Goal: Transaction & Acquisition: Subscribe to service/newsletter

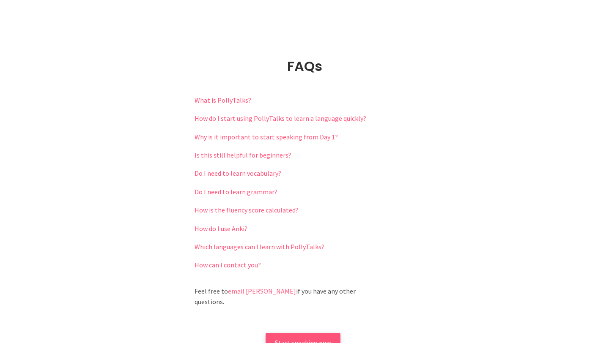
scroll to position [1814, 0]
click at [234, 225] on link "How do I use Anki?" at bounding box center [221, 229] width 53 height 8
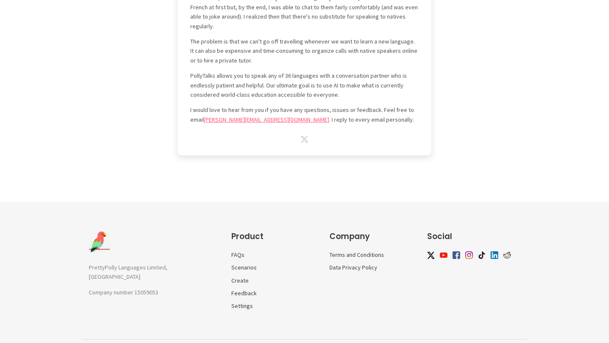
scroll to position [2708, 0]
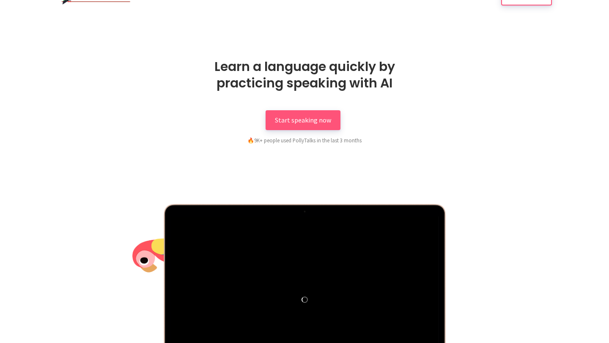
scroll to position [0, 0]
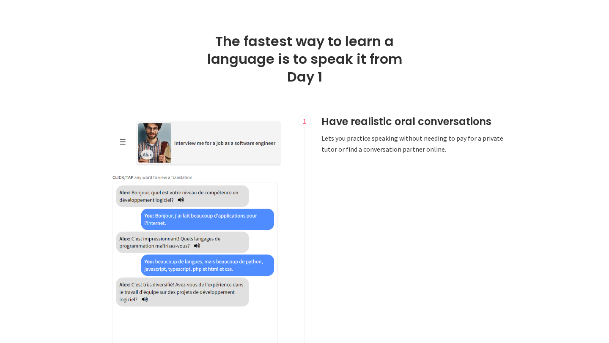
scroll to position [165, 0]
